Goal: Information Seeking & Learning: Find specific fact

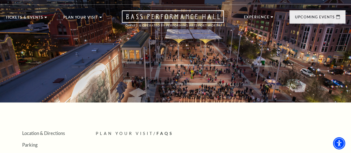
click at [351, 144] on html "Skip to main content Enable accessibility for low vision Open the accessibility…" at bounding box center [175, 67] width 351 height 153
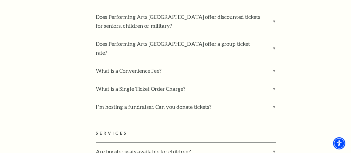
scroll to position [1085, 0]
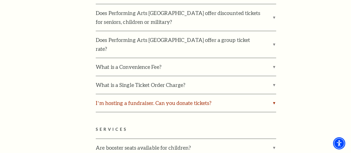
click at [211, 94] on label "I’m hosting a fundraiser. Can you donate tickets?" at bounding box center [186, 103] width 181 height 18
click at [0, 0] on input "I’m hosting a fundraiser. Can you donate tickets?" at bounding box center [0, 0] width 0 height 0
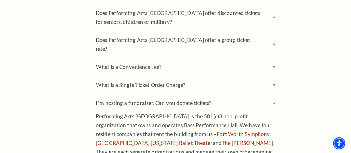
click at [297, 101] on div "DISCOUNTS AND FEES Does Performing Arts [GEOGRAPHIC_DATA] offer discounted tick…" at bounding box center [221, 104] width 250 height 225
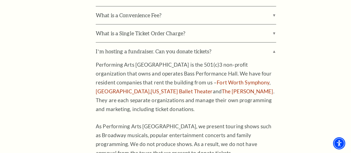
scroll to position [1138, 0]
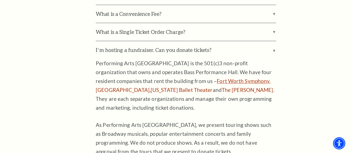
click at [217, 78] on link "Fort Worth Symphony" at bounding box center [243, 81] width 53 height 6
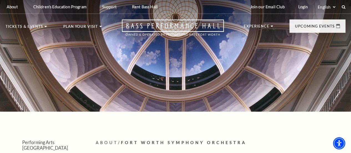
click at [157, 89] on div at bounding box center [175, 52] width 351 height 117
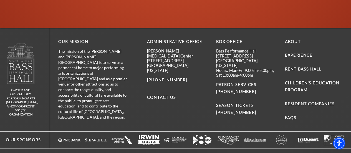
scroll to position [668, 0]
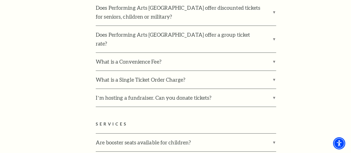
scroll to position [1087, 0]
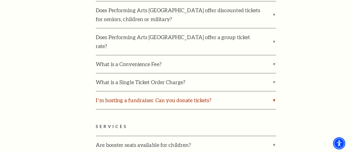
click at [226, 91] on label "I’m hosting a fundraiser. Can you donate tickets?" at bounding box center [186, 100] width 181 height 18
click at [0, 0] on input "I’m hosting a fundraiser. Can you donate tickets?" at bounding box center [0, 0] width 0 height 0
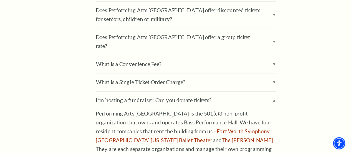
click at [302, 90] on div "DISCOUNTS AND FEES Does Performing Arts [GEOGRAPHIC_DATA] offer discounted tick…" at bounding box center [221, 101] width 250 height 225
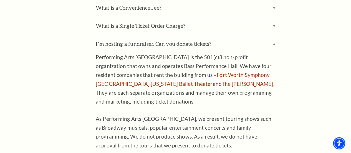
scroll to position [1152, 0]
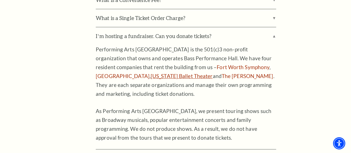
click at [213, 73] on link "[US_STATE] Ballet Theater" at bounding box center [182, 76] width 62 height 6
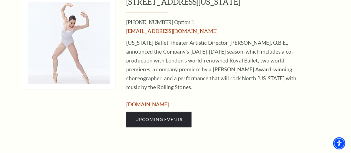
scroll to position [261, 0]
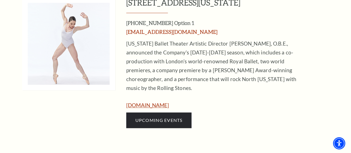
click at [169, 102] on link "www.texasballettheater.org" at bounding box center [147, 105] width 43 height 6
